Goal: Information Seeking & Learning: Learn about a topic

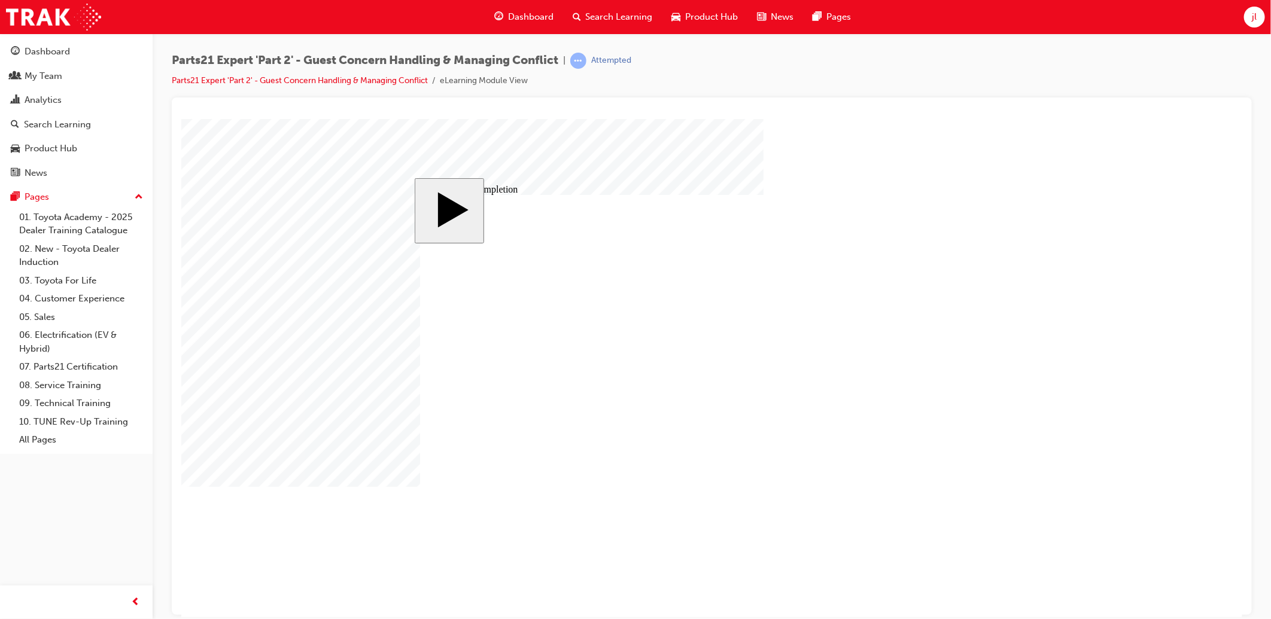
type input "16"
type input "4"
type input "12"
type input "3"
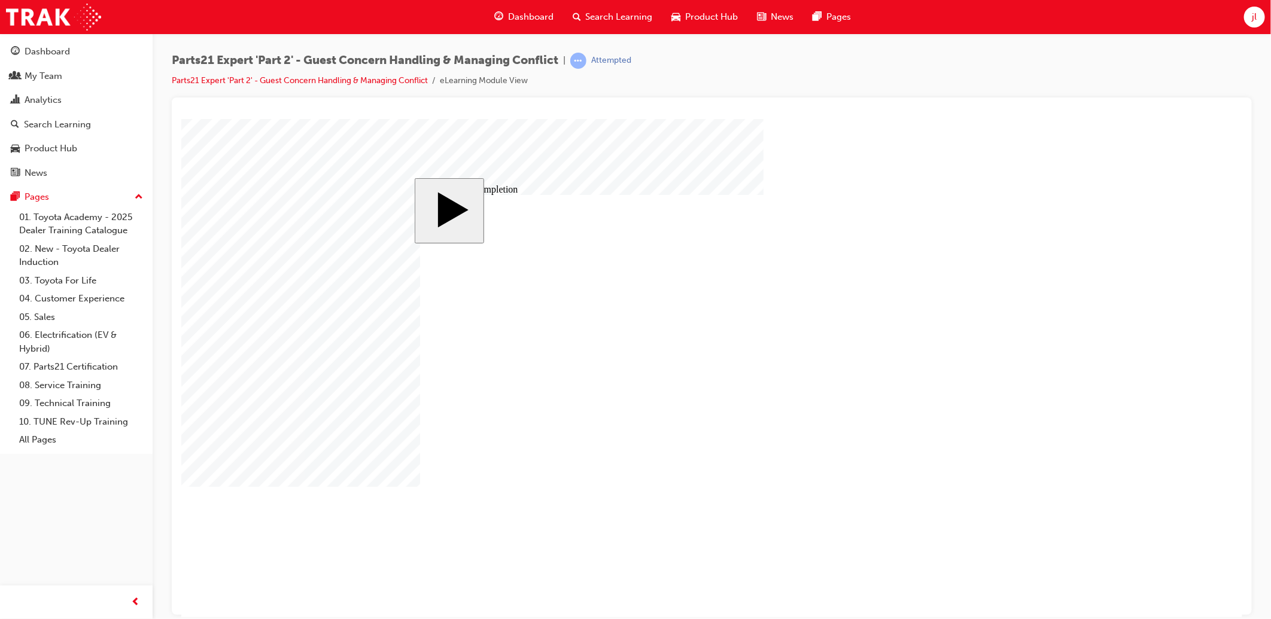
type input "100"
type input "3"
type input "6"
type input "50"
type input "4"
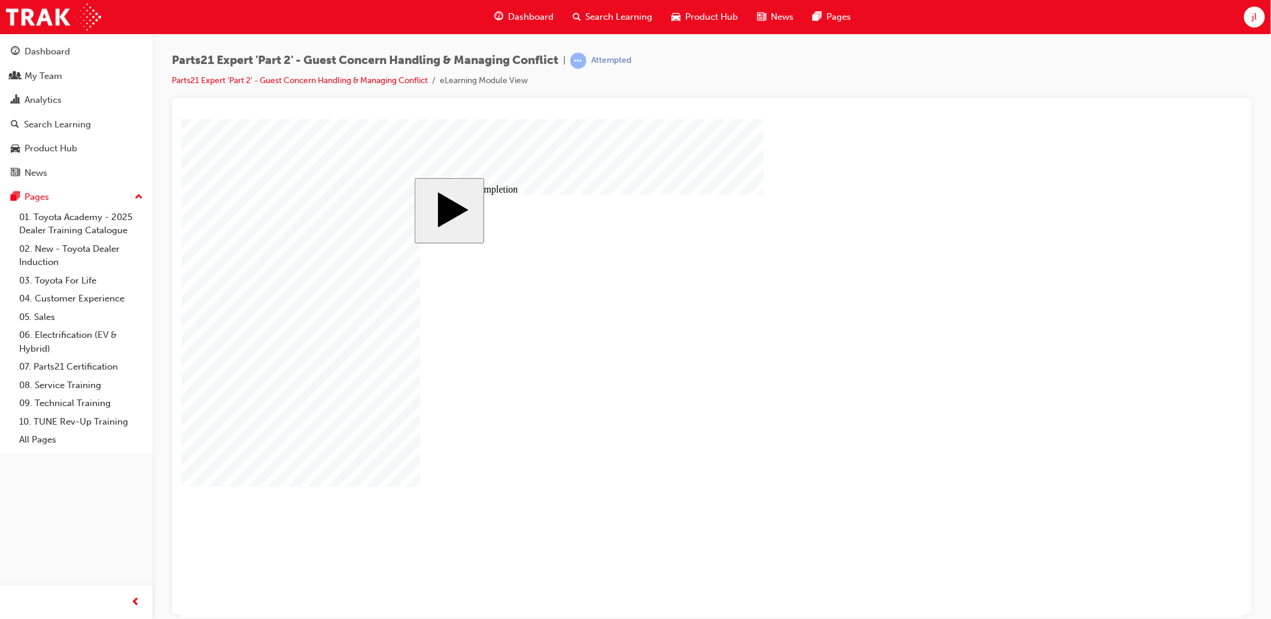
type input "16"
type input "25"
click at [230, 309] on body "slide: Course Completion Rectangle 1 Rectangle 2 That was incorrect, please try…" at bounding box center [711, 367] width 1061 height 498
click at [216, 272] on body "slide: Course Completion Rectangle 1 Rectangle 2 That was incorrect, please try…" at bounding box center [711, 367] width 1061 height 498
click at [243, 239] on body "slide: Course Completion Rectangle 1 Rectangle 2 That was incorrect, please try…" at bounding box center [711, 367] width 1061 height 498
